Goal: Find specific page/section: Find specific page/section

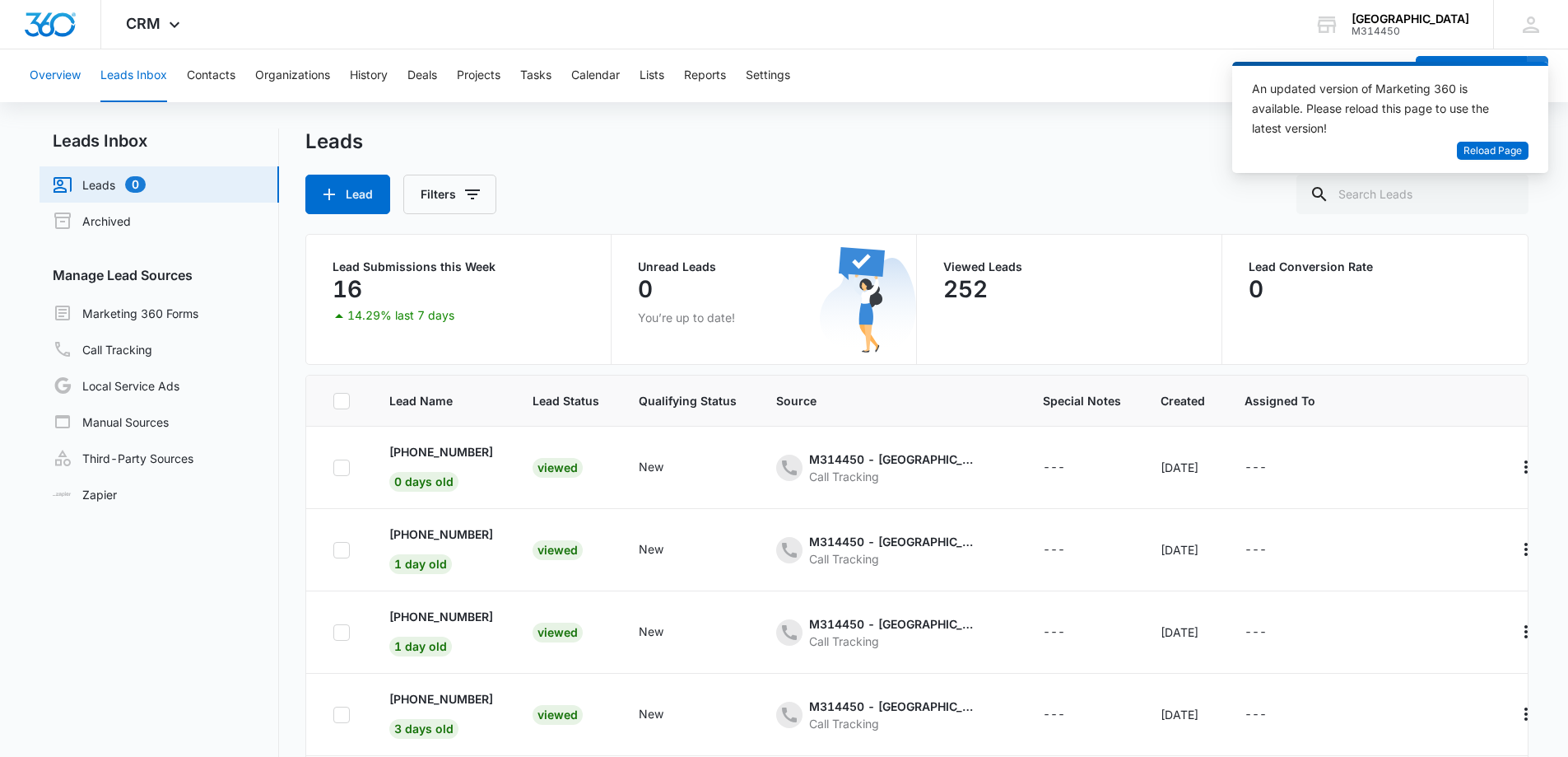
click at [49, 78] on button "Overview" at bounding box center [55, 75] width 51 height 53
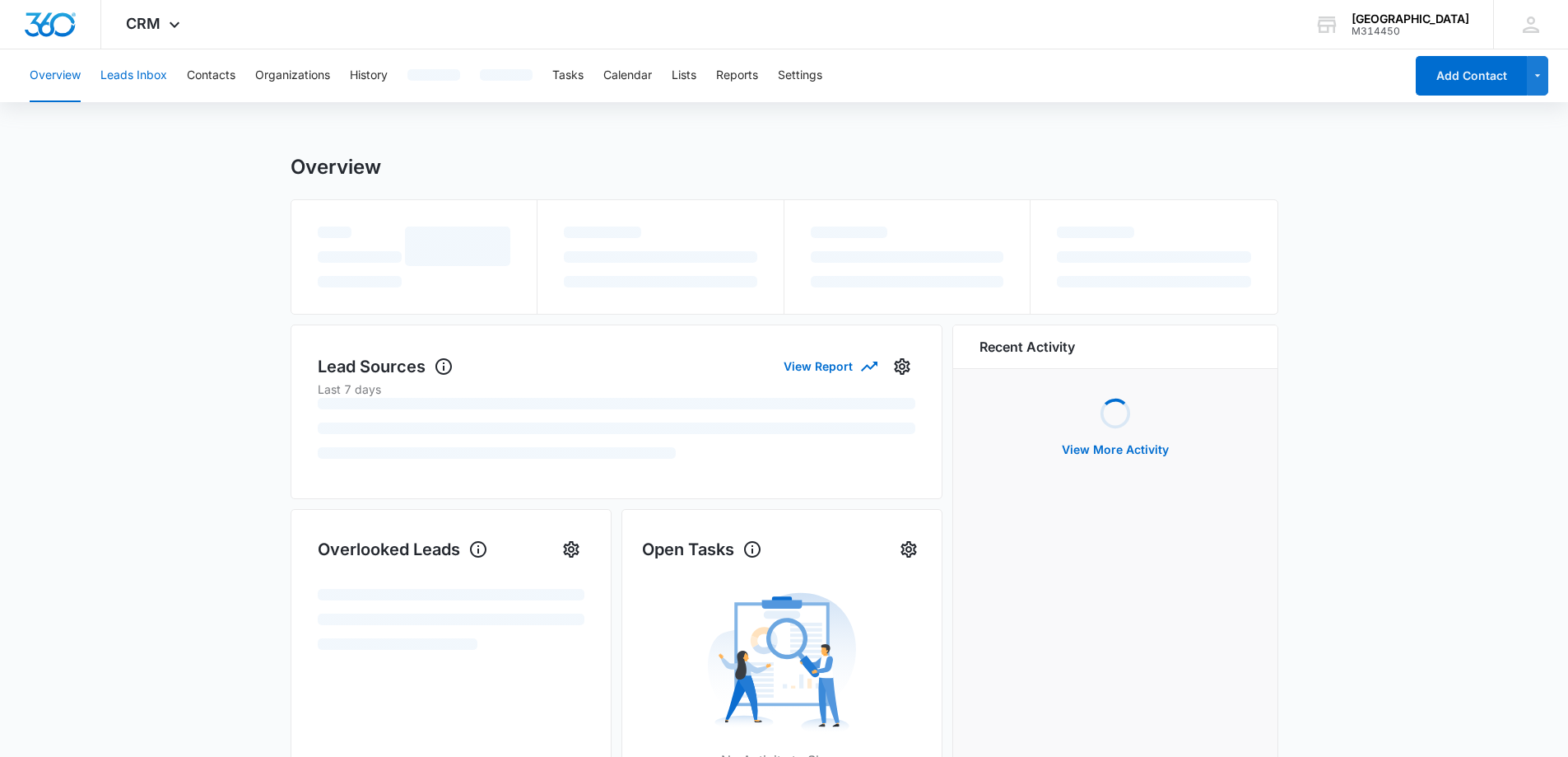
click at [153, 63] on button "Leads Inbox" at bounding box center [133, 75] width 66 height 53
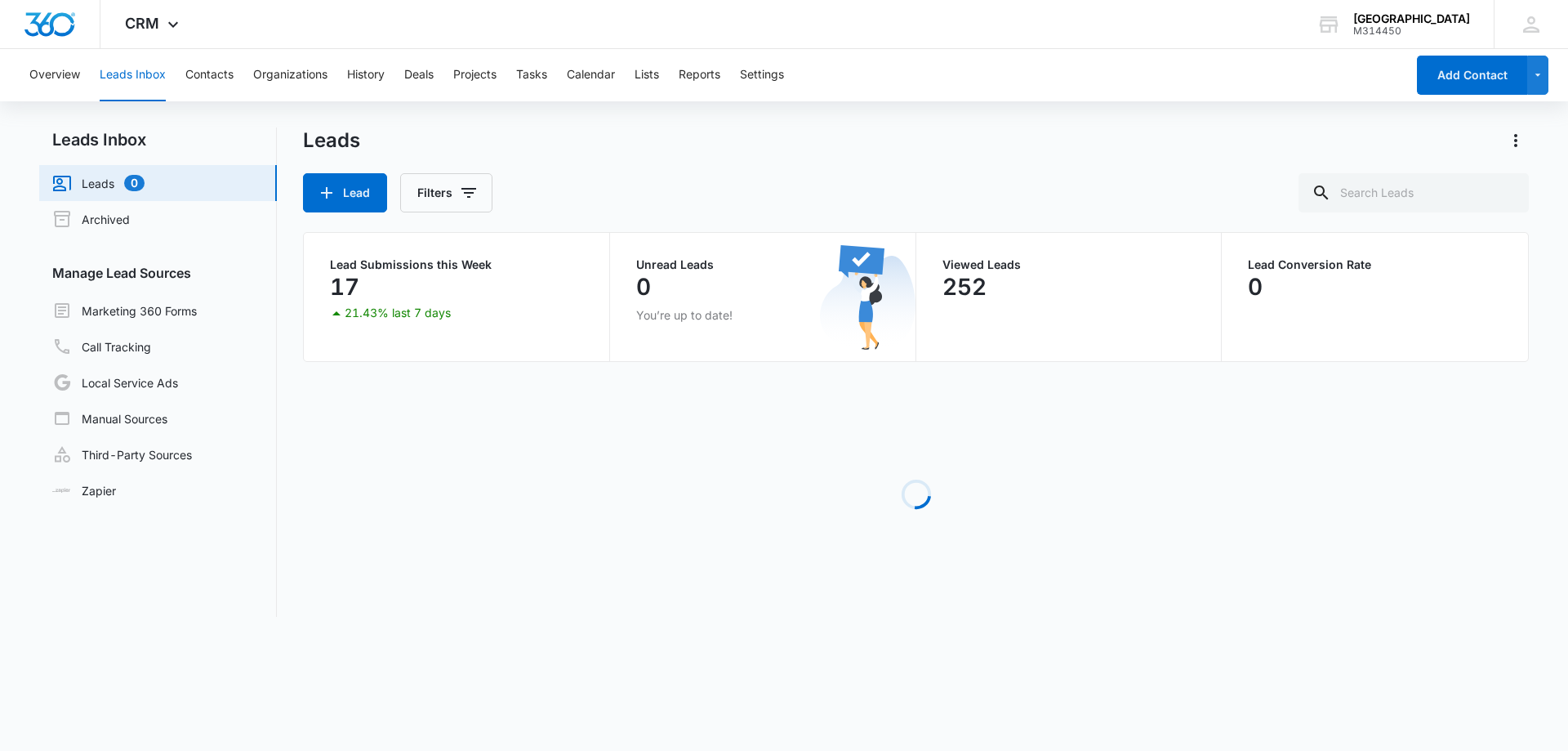
click at [146, 76] on button "Leads Inbox" at bounding box center [132, 74] width 66 height 52
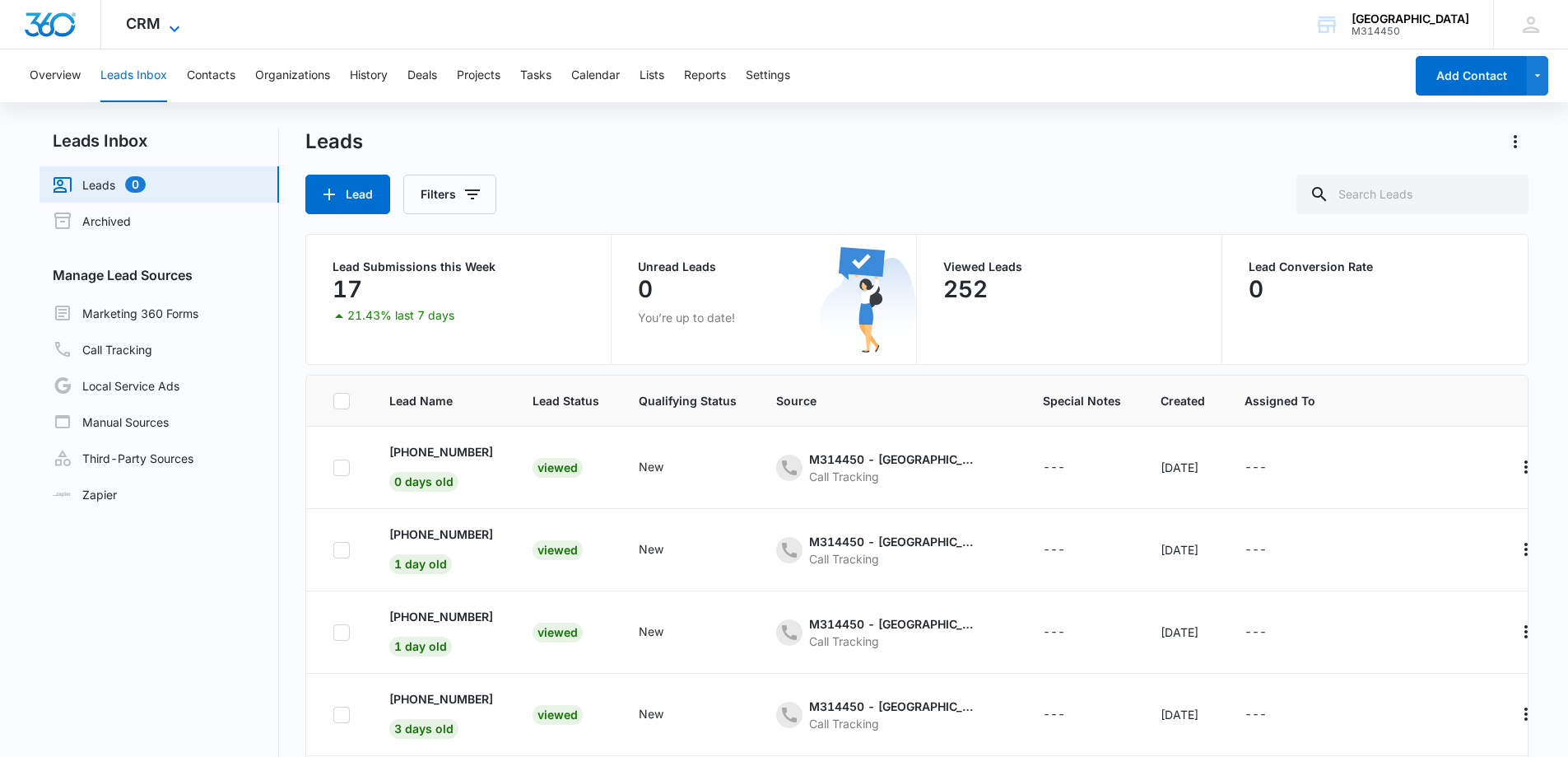
click at [176, 20] on icon at bounding box center [174, 29] width 20 height 20
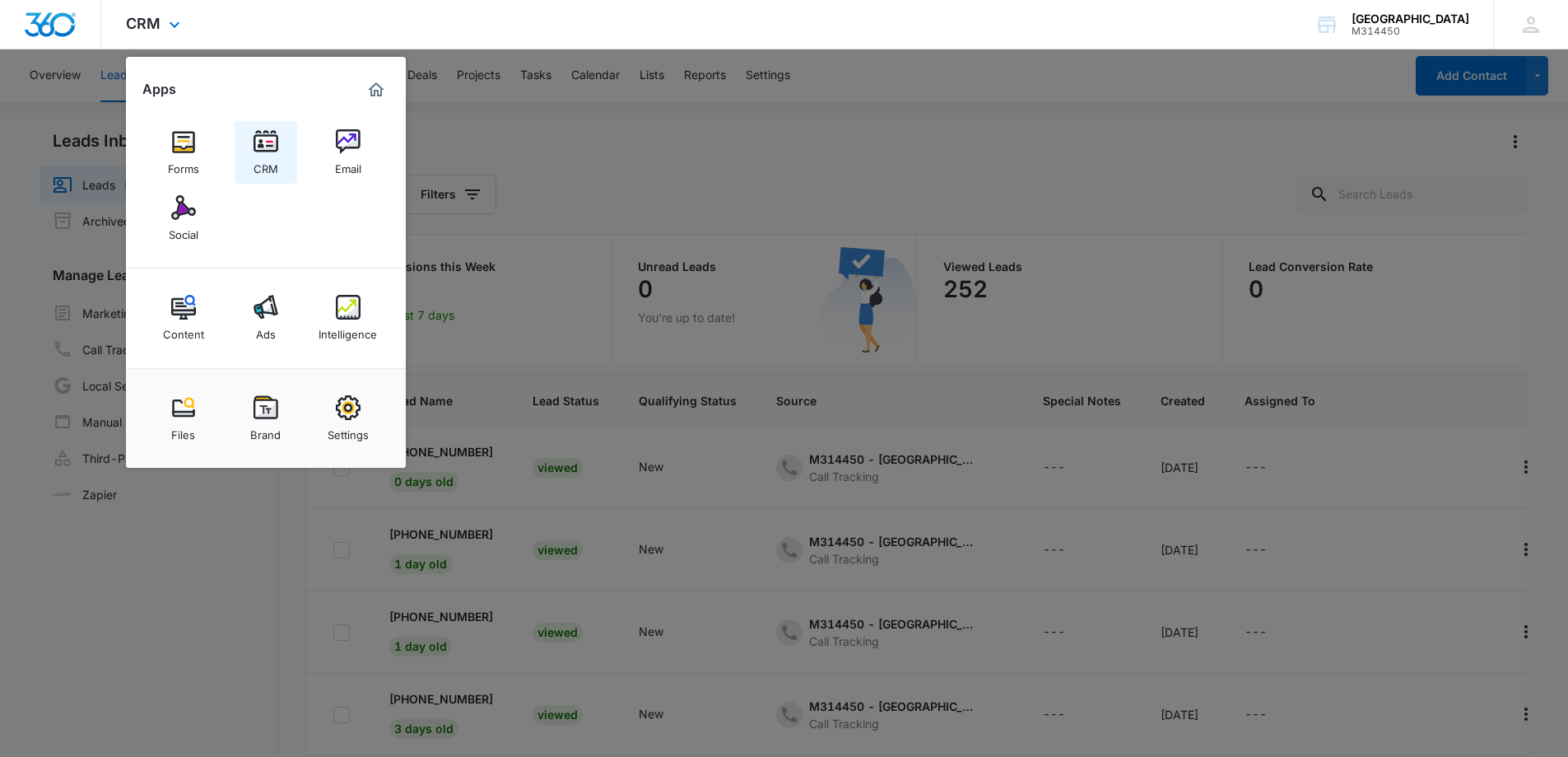
click at [259, 151] on img at bounding box center [266, 142] width 25 height 25
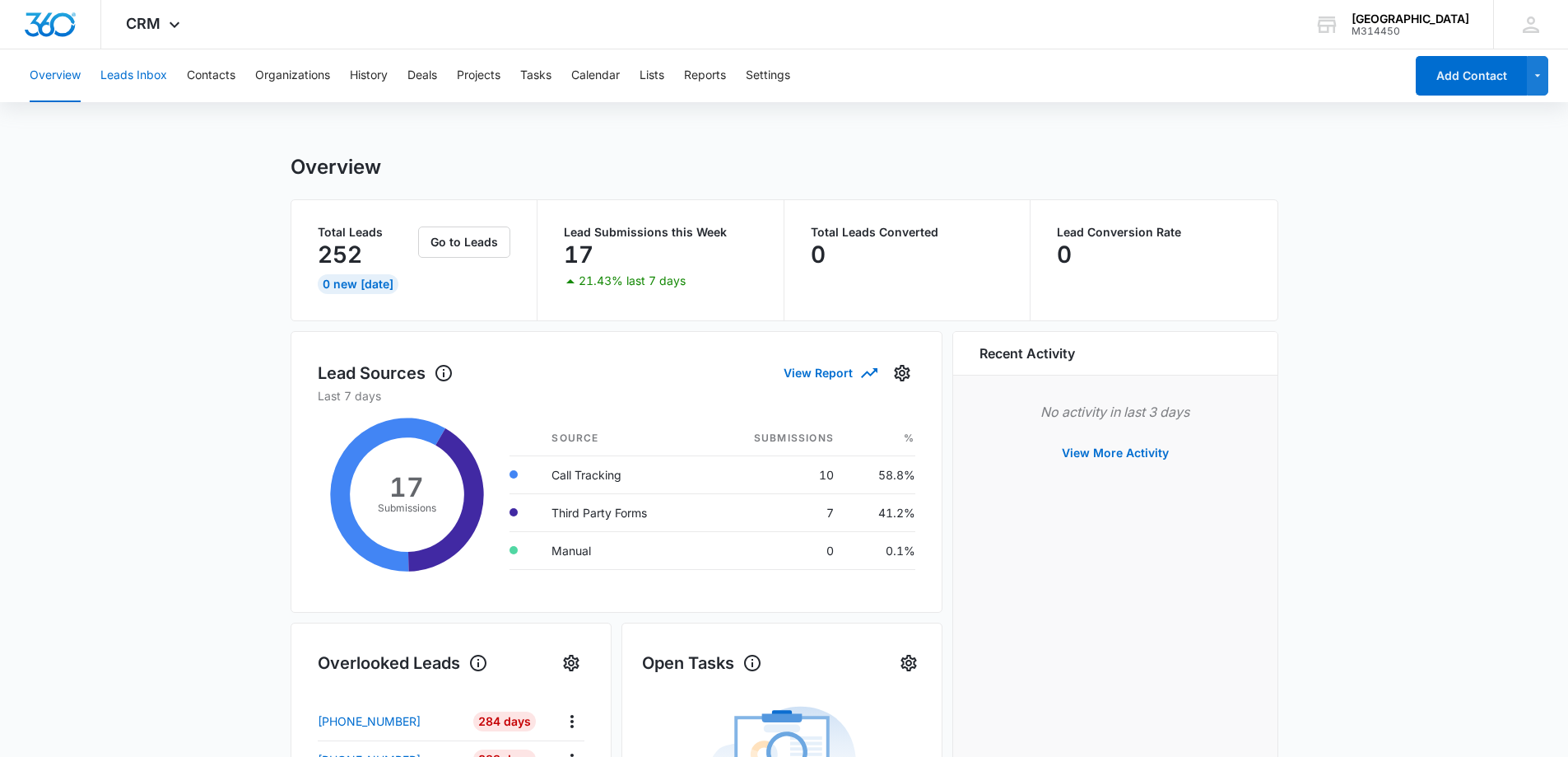
click at [143, 82] on button "Leads Inbox" at bounding box center [133, 75] width 66 height 53
